Goal: Find specific page/section: Find specific page/section

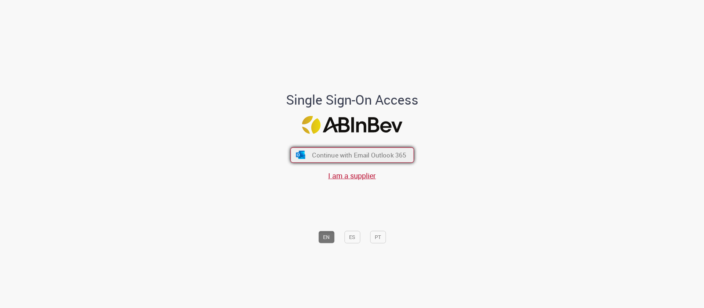
click at [374, 149] on button "Continue with Email Outlook 365" at bounding box center [352, 154] width 124 height 15
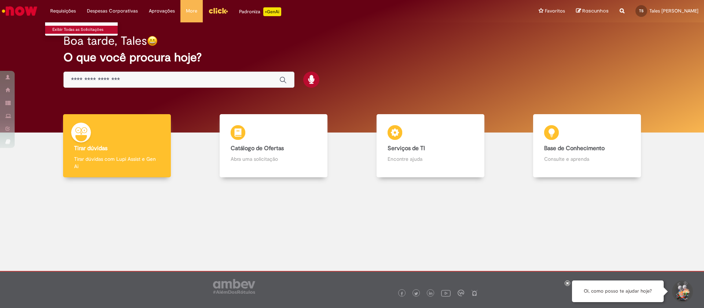
click at [75, 28] on link "Exibir Todas as Solicitações" at bounding box center [85, 30] width 81 height 8
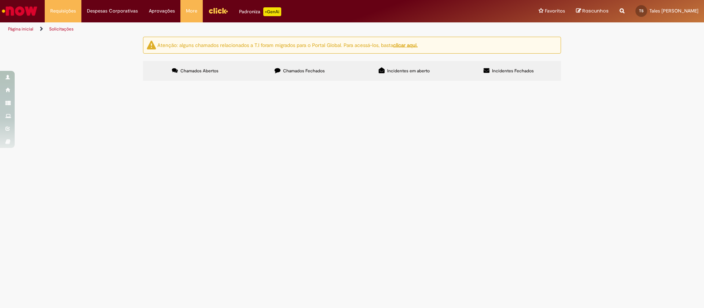
click at [410, 40] on div "Atenção: alguns chamados relacionados a T.I foram migrados para o Portal Global…" at bounding box center [352, 45] width 418 height 17
click at [410, 41] on u "clicar aqui." at bounding box center [405, 44] width 25 height 7
